Goal: Ask a question

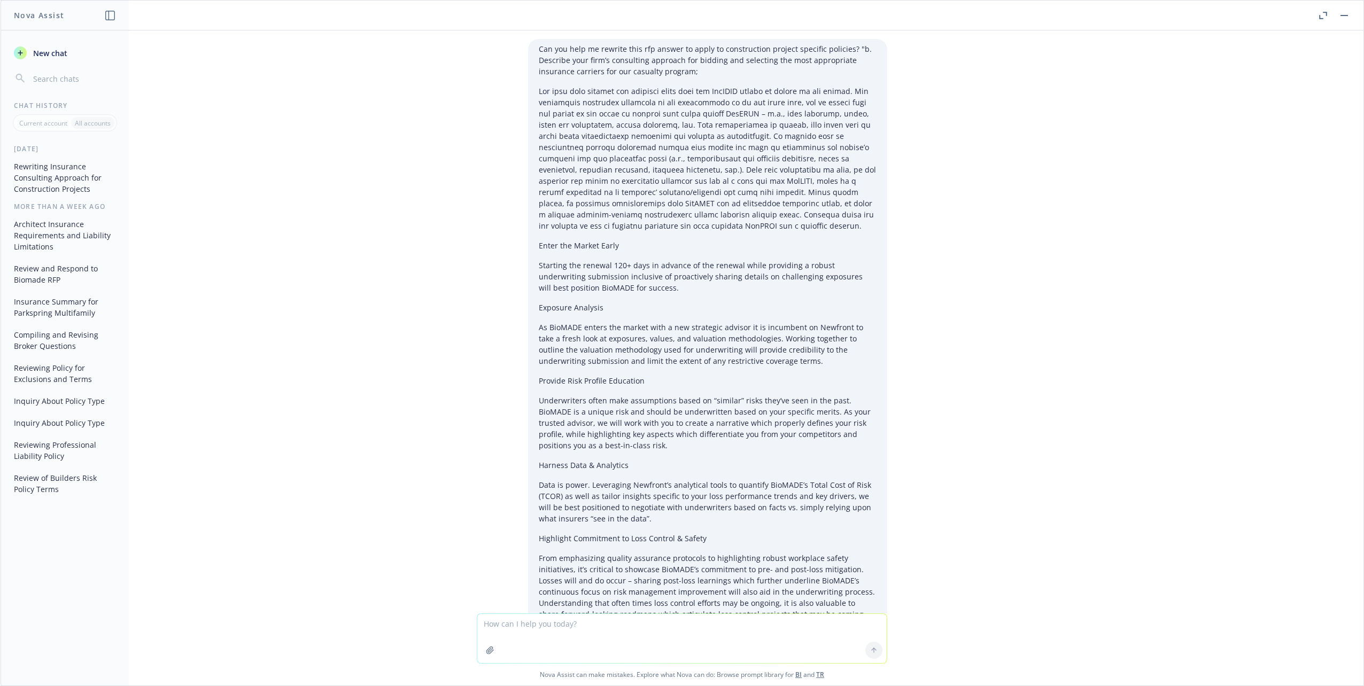
scroll to position [2425, 0]
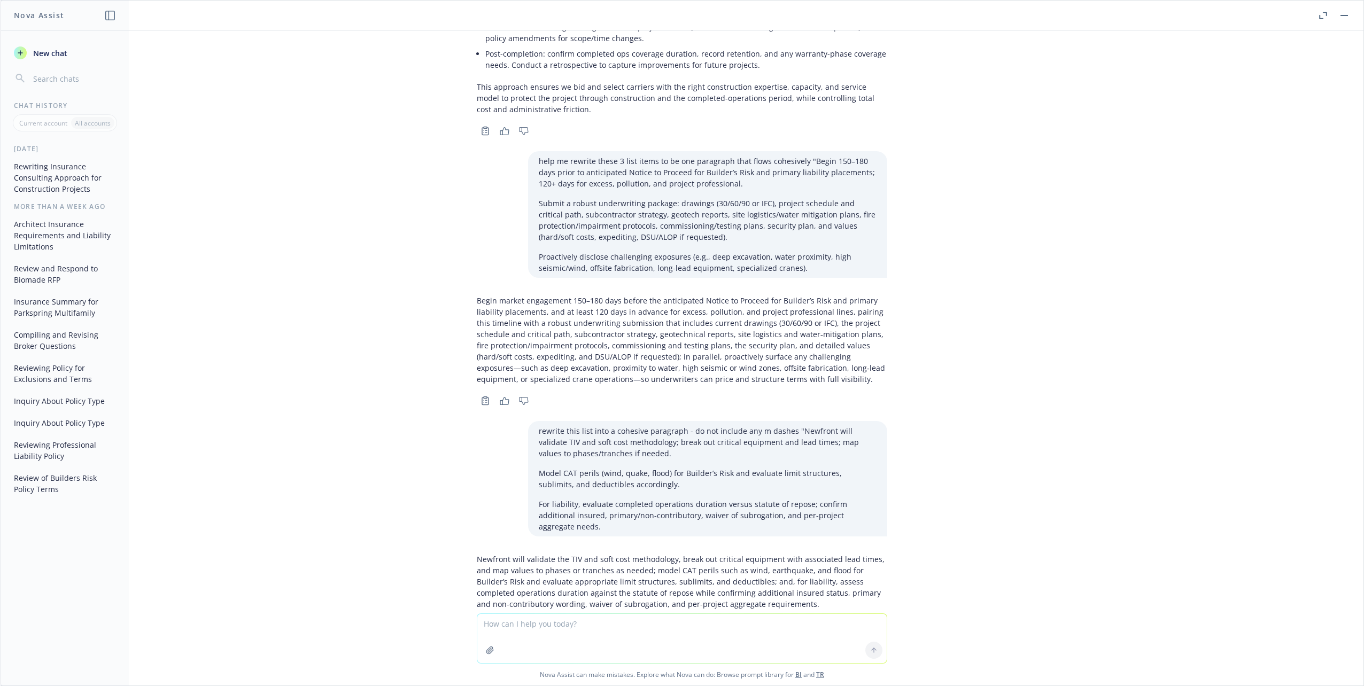
click at [330, 173] on div "Can you help me rewrite this rfp answer to apply to construction project specif…" at bounding box center [682, 321] width 1363 height 583
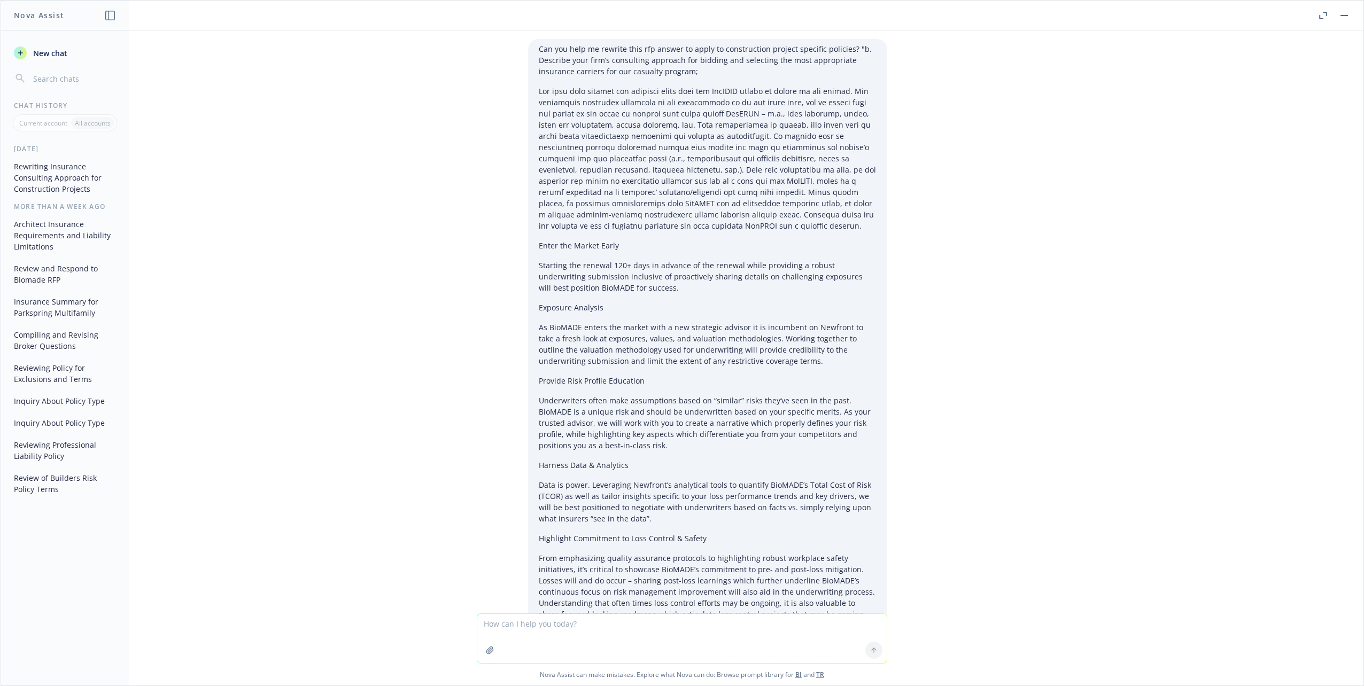
scroll to position [2425, 0]
